Goal: Navigation & Orientation: Find specific page/section

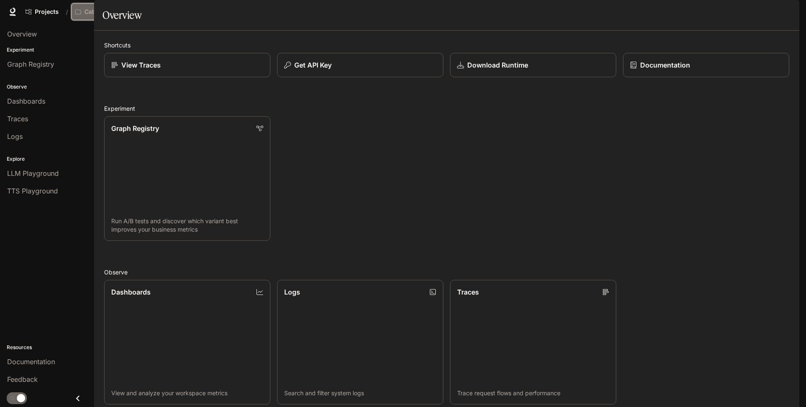
click at [110, 16] on button "CaboPenPals" at bounding box center [103, 11] width 64 height 17
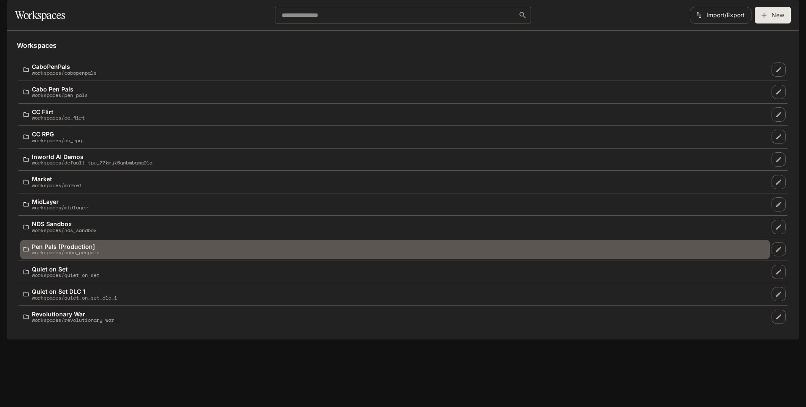
click at [114, 256] on div "Pen Pals [Production] workspaces/cabo_penpals" at bounding box center [395, 250] width 743 height 12
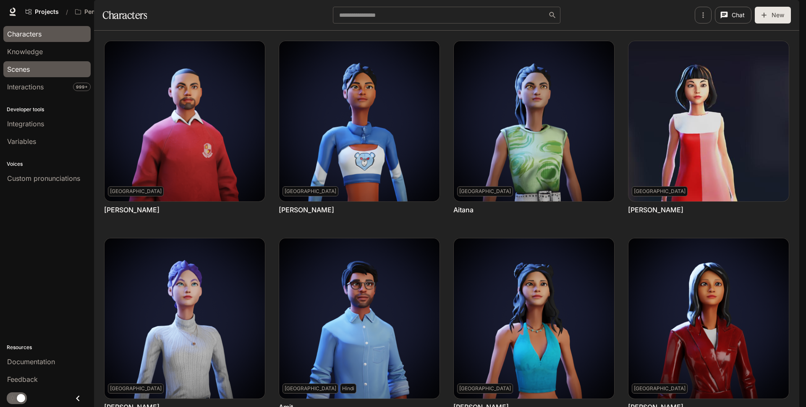
click at [44, 69] on div "Scenes" at bounding box center [47, 69] width 80 height 10
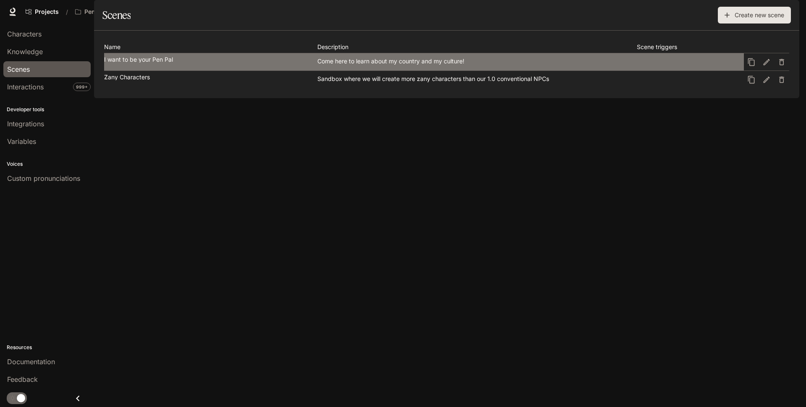
click at [141, 71] on link "I want to be your Pen Pal Come here to learn about my country and my culture!" at bounding box center [424, 61] width 640 height 17
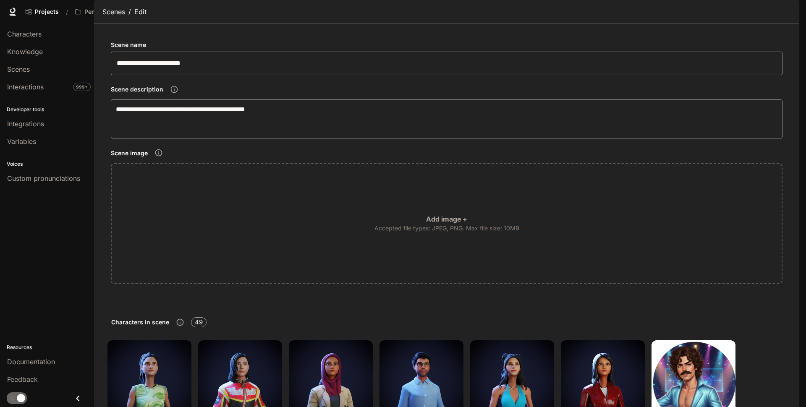
scroll to position [6, 0]
click at [32, 89] on span "Interactions" at bounding box center [25, 87] width 37 height 10
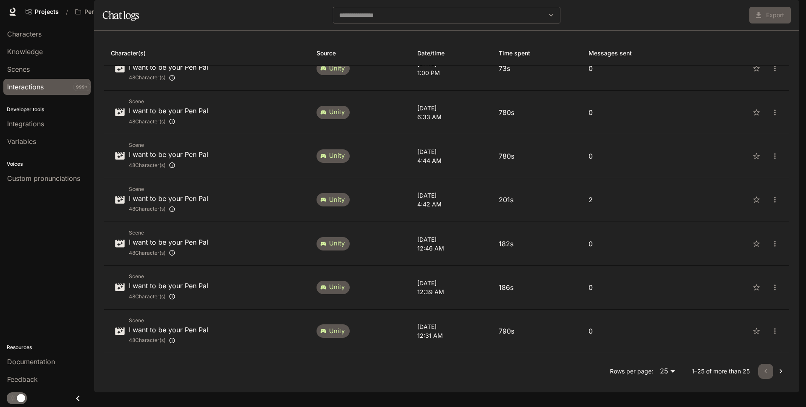
scroll to position [739, 0]
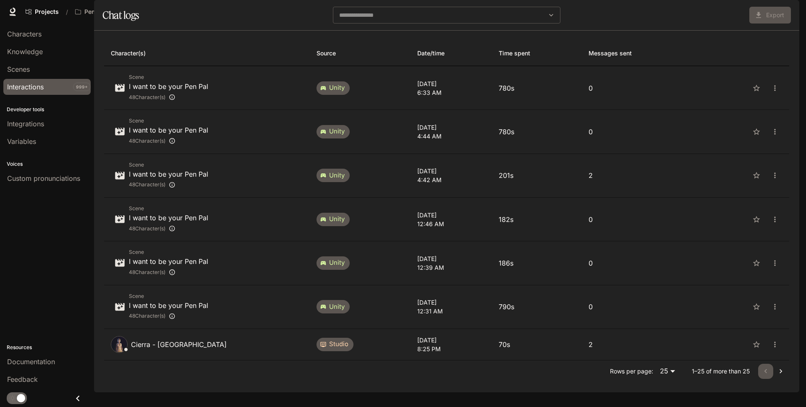
click at [783, 376] on icon "Go to next page" at bounding box center [781, 371] width 8 height 8
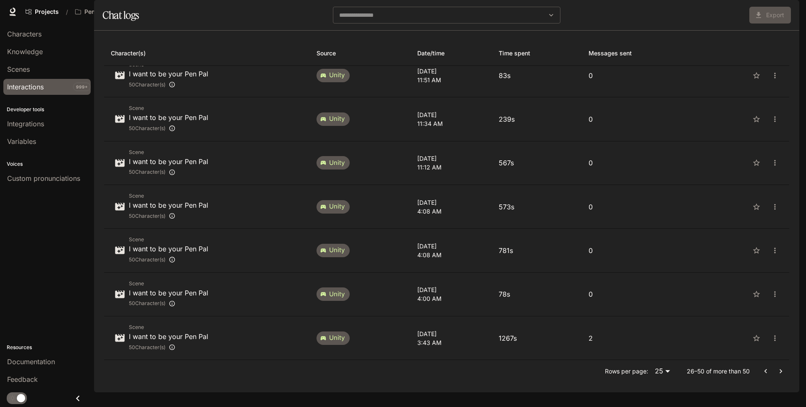
scroll to position [727, 0]
click at [781, 374] on icon "Go to next page" at bounding box center [781, 371] width 3 height 4
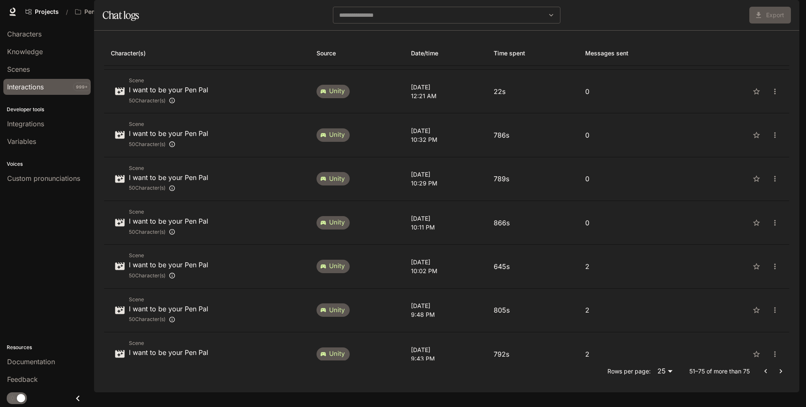
scroll to position [801, 0]
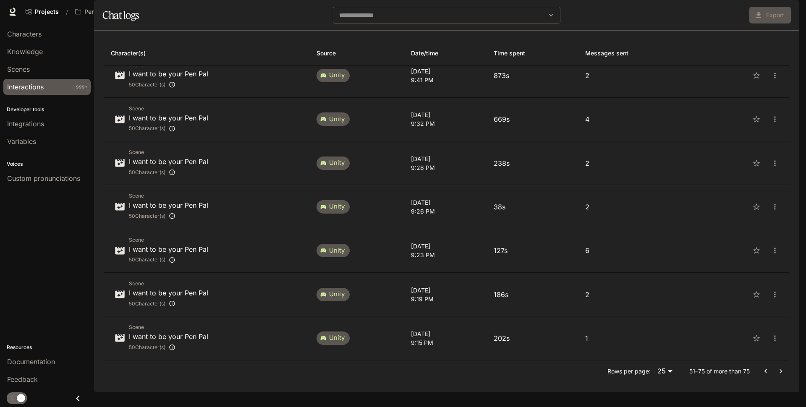
click at [780, 376] on icon "Go to next page" at bounding box center [781, 371] width 8 height 8
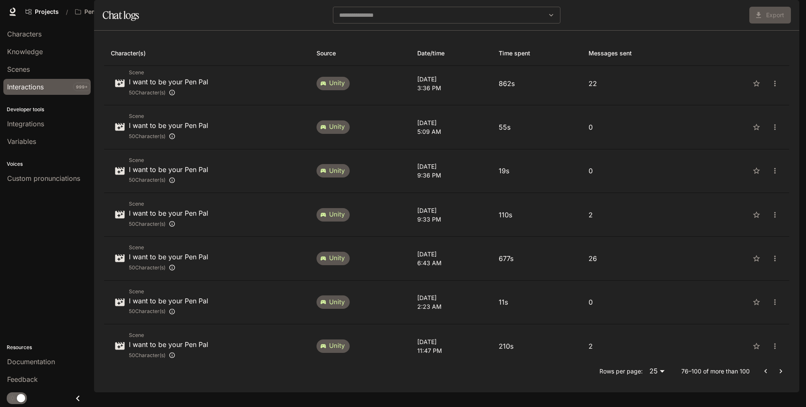
scroll to position [0, 0]
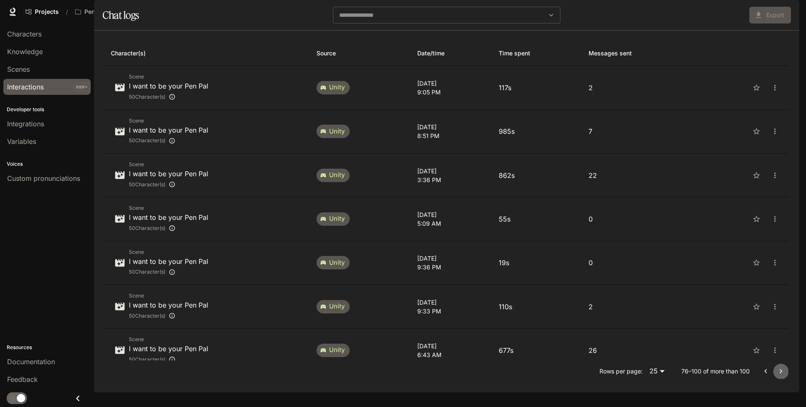
click at [779, 376] on icon "Go to next page" at bounding box center [781, 371] width 8 height 8
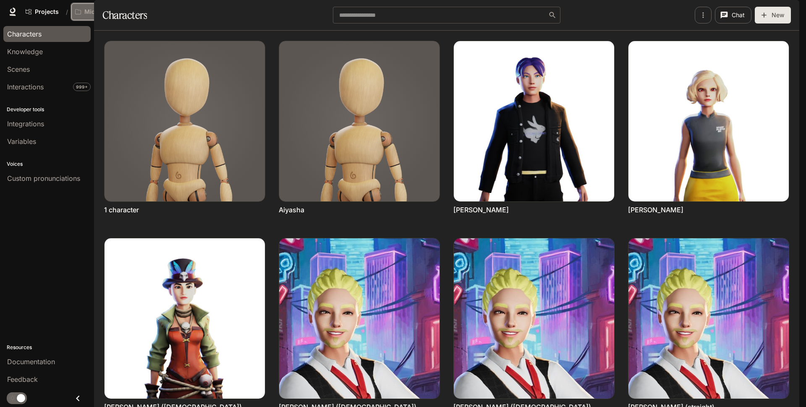
click at [113, 11] on div "MidLayer" at bounding box center [94, 11] width 39 height 7
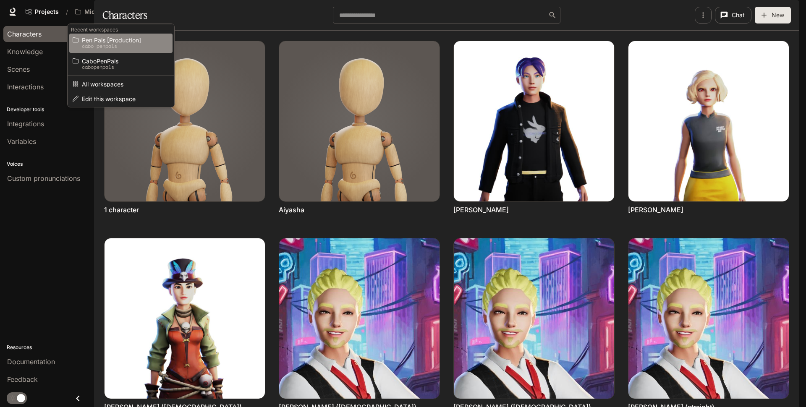
click at [115, 49] on p "cabo_penpals" at bounding box center [120, 46] width 76 height 6
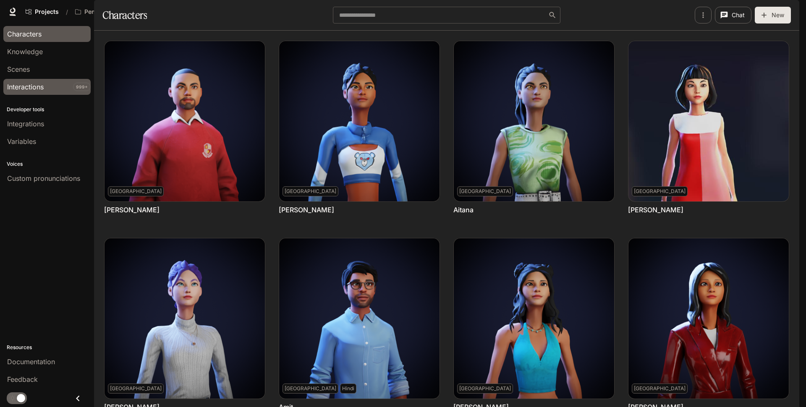
click at [44, 87] on span "Interactions" at bounding box center [25, 87] width 37 height 10
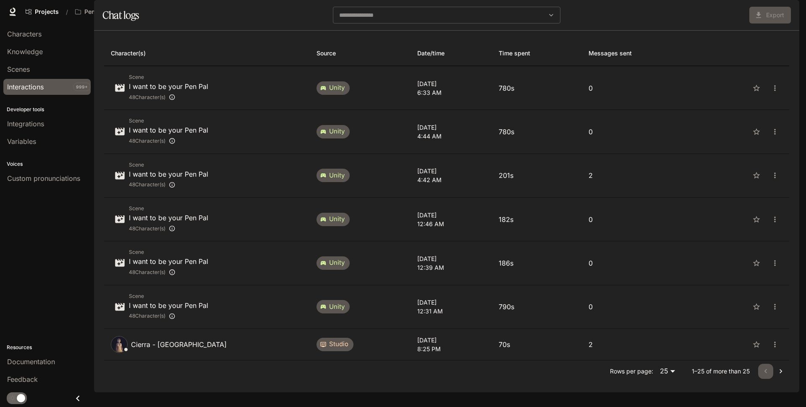
scroll to position [15, 0]
click at [777, 376] on icon "Go to next page" at bounding box center [781, 371] width 8 height 8
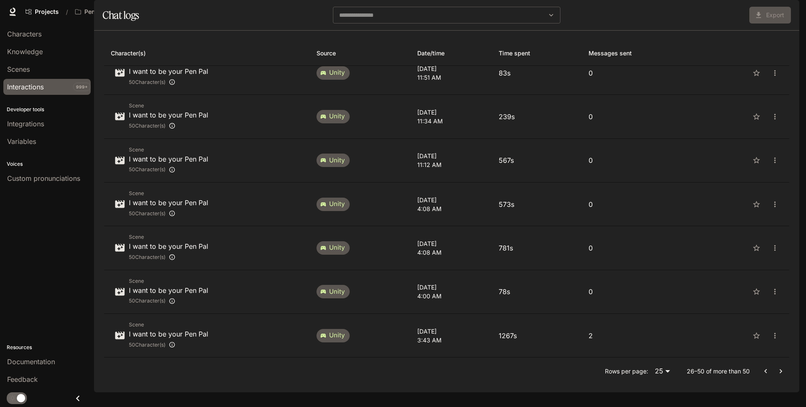
scroll to position [727, 0]
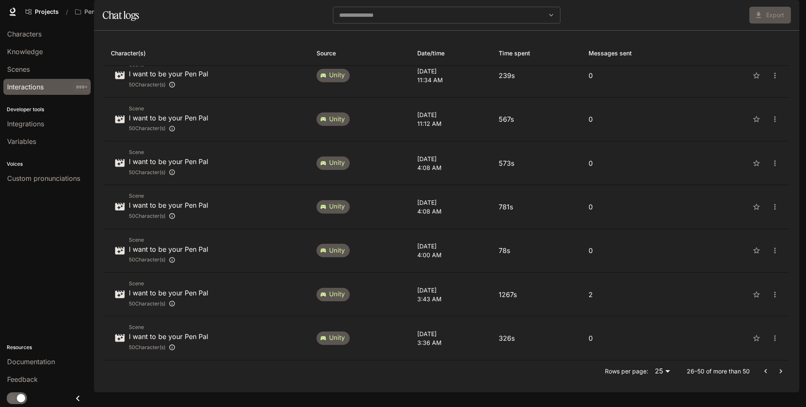
click at [782, 374] on icon "Go to next page" at bounding box center [781, 371] width 3 height 4
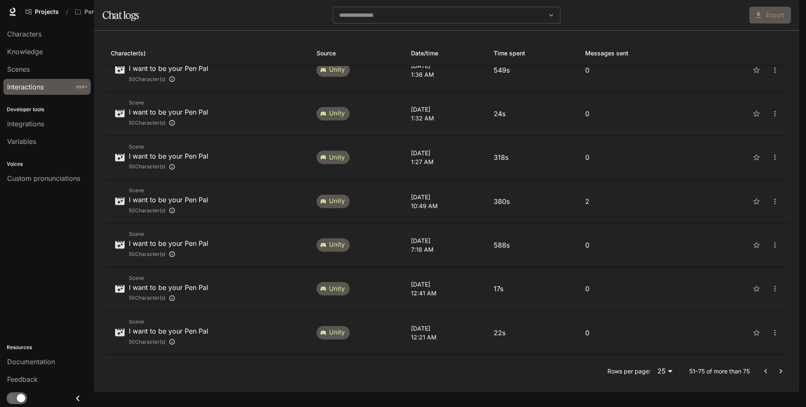
scroll to position [0, 0]
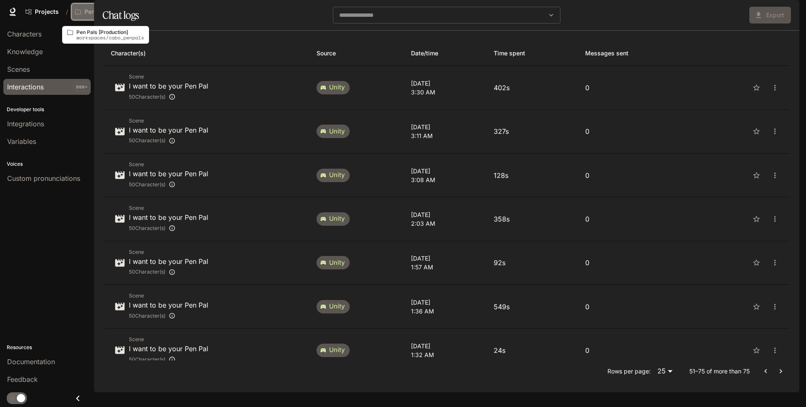
click at [121, 13] on p "Pen Pals [Production]" at bounding box center [107, 11] width 47 height 7
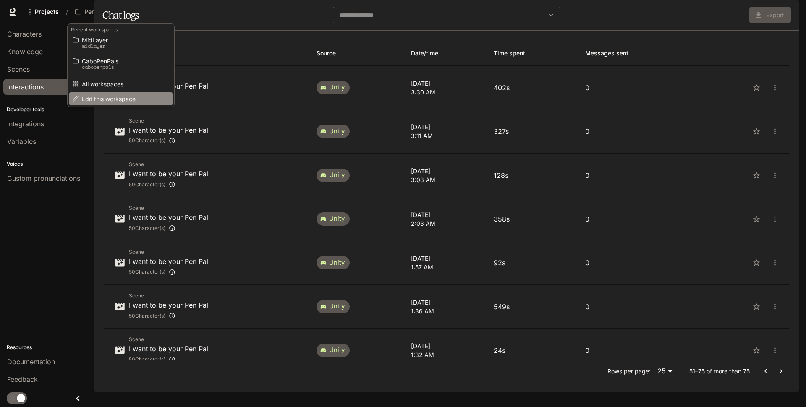
click at [110, 94] on link "Edit this workspace" at bounding box center [120, 98] width 103 height 13
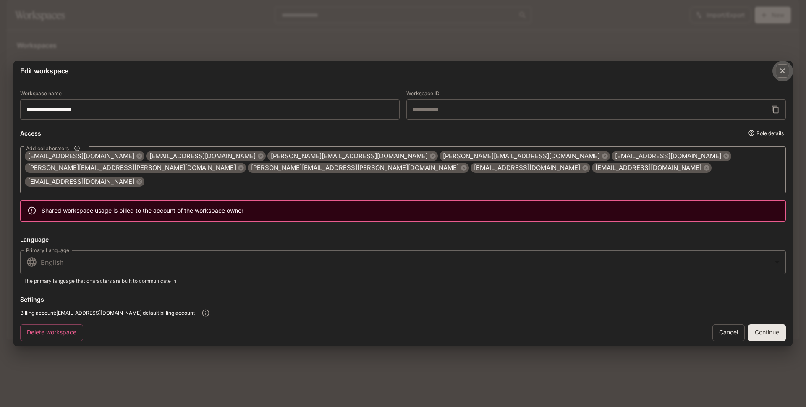
click at [783, 74] on icon "button" at bounding box center [782, 71] width 8 height 8
